Goal: Transaction & Acquisition: Purchase product/service

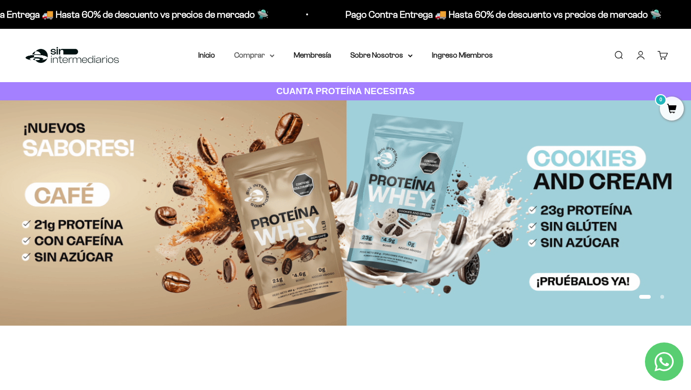
click at [260, 56] on summary "Comprar" at bounding box center [254, 55] width 40 height 12
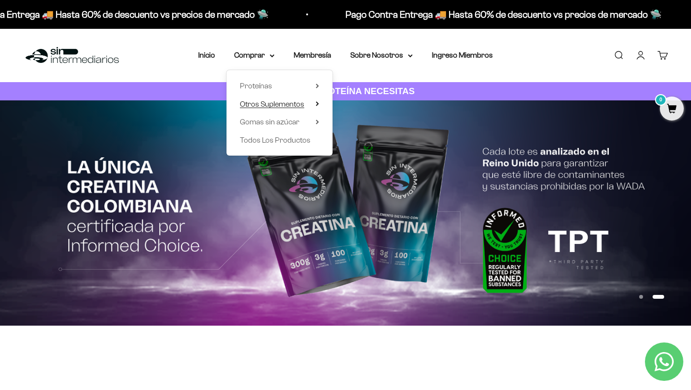
click at [267, 108] on span "Otros Suplementos" at bounding box center [272, 104] width 64 height 12
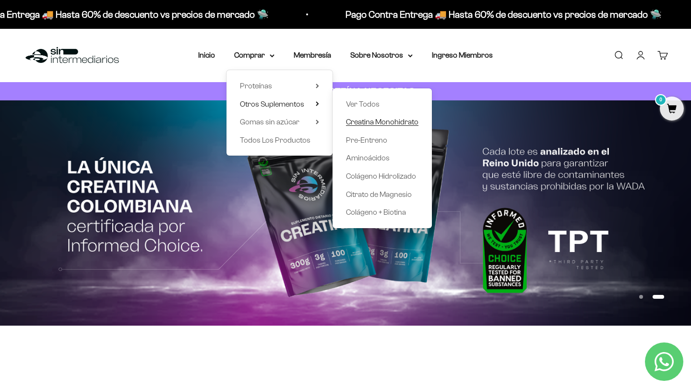
click at [392, 121] on span "Creatina Monohidrato" at bounding box center [382, 122] width 72 height 8
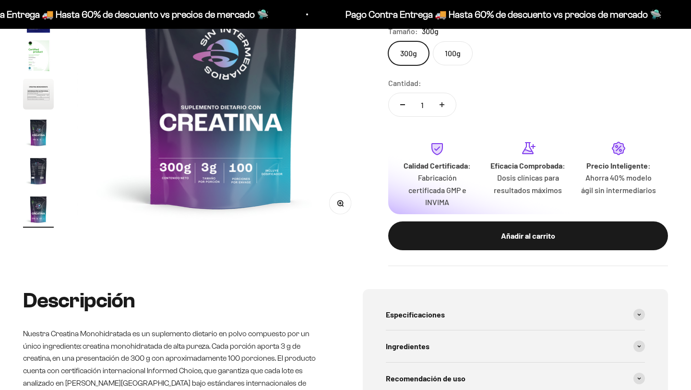
scroll to position [197, 0]
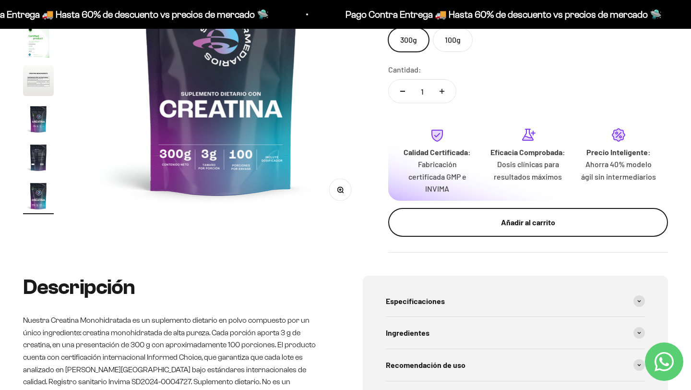
click at [480, 231] on button "Añadir al carrito" at bounding box center [528, 222] width 280 height 29
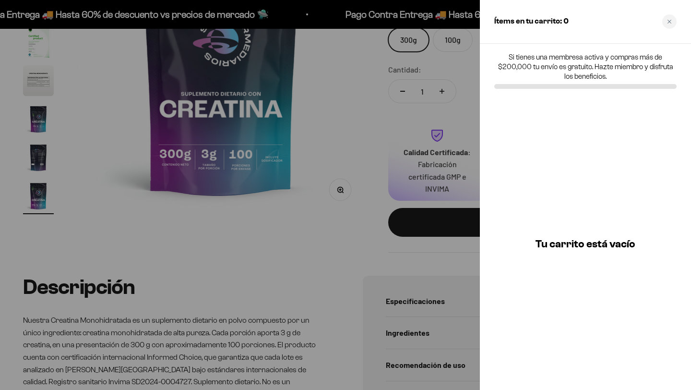
scroll to position [0, 0]
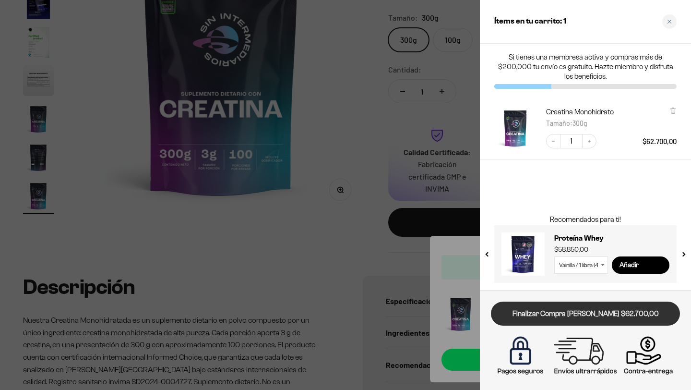
click at [590, 319] on link "Finalizar Compra [PERSON_NAME] $62.700,00" at bounding box center [585, 313] width 189 height 24
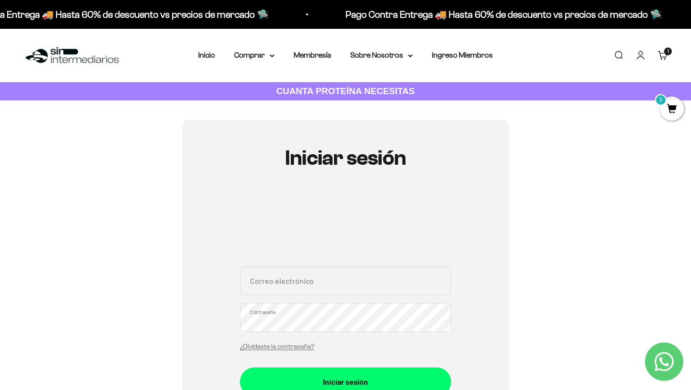
click at [299, 279] on input "Correo electrónico" at bounding box center [345, 280] width 211 height 29
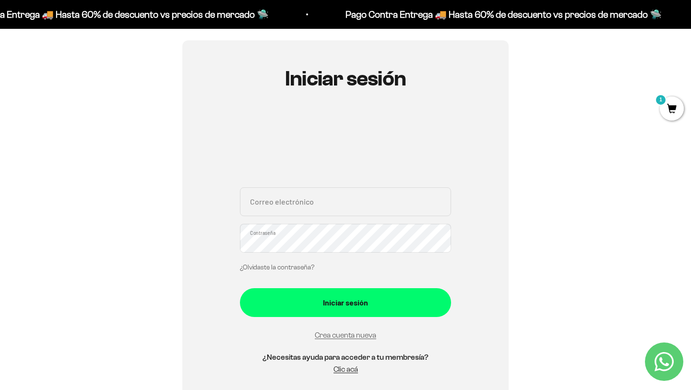
scroll to position [82, 0]
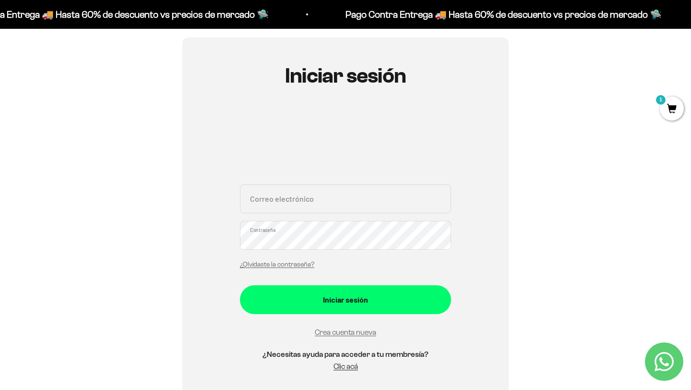
click at [390, 115] on div at bounding box center [345, 142] width 211 height 62
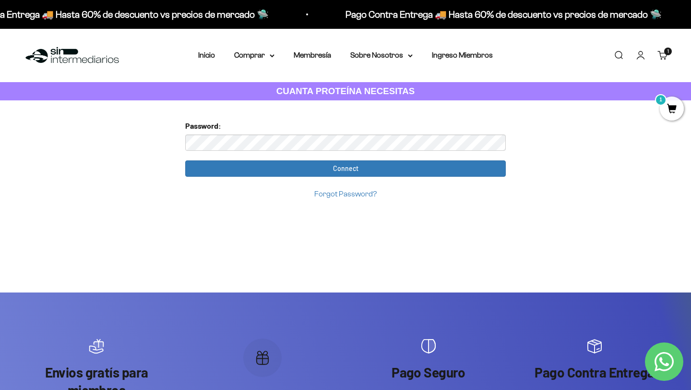
drag, startPoint x: 381, startPoint y: 153, endPoint x: 169, endPoint y: 141, distance: 212.0
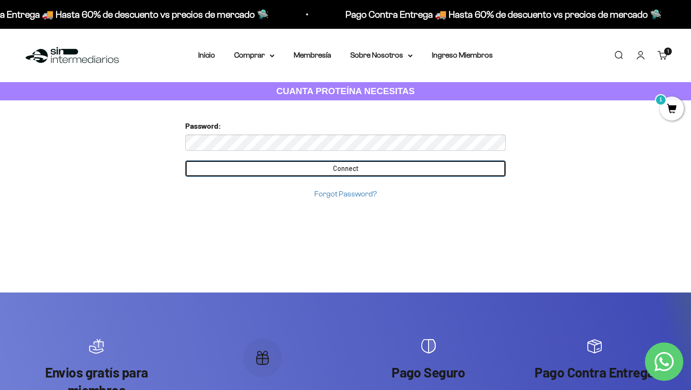
click at [273, 164] on input "Connect" at bounding box center [345, 168] width 321 height 16
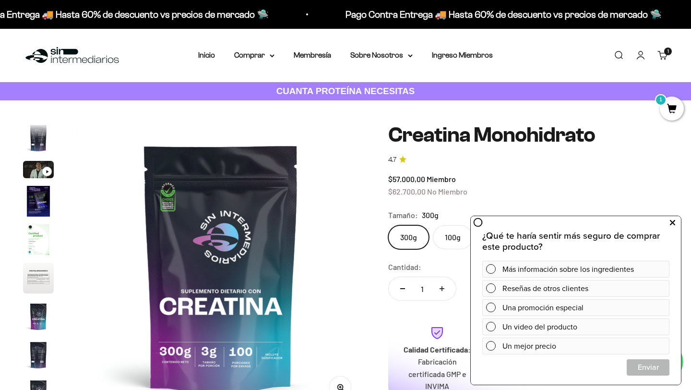
click at [670, 224] on icon at bounding box center [672, 222] width 5 height 12
